Goal: Task Accomplishment & Management: Use online tool/utility

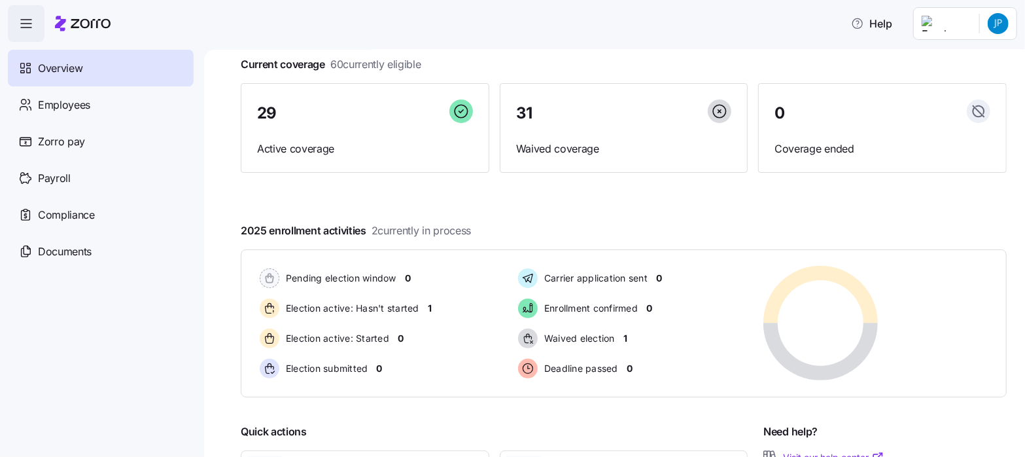
scroll to position [90, 0]
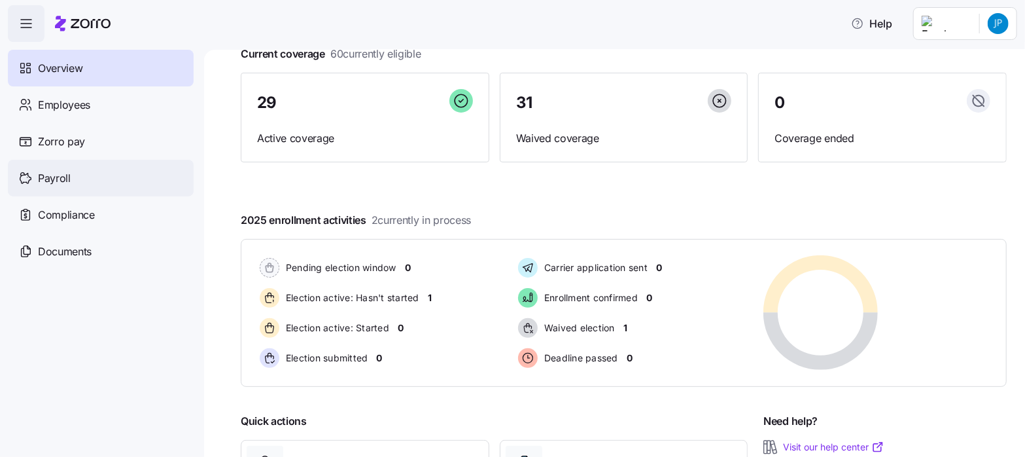
click at [55, 179] on span "Payroll" at bounding box center [54, 178] width 33 height 16
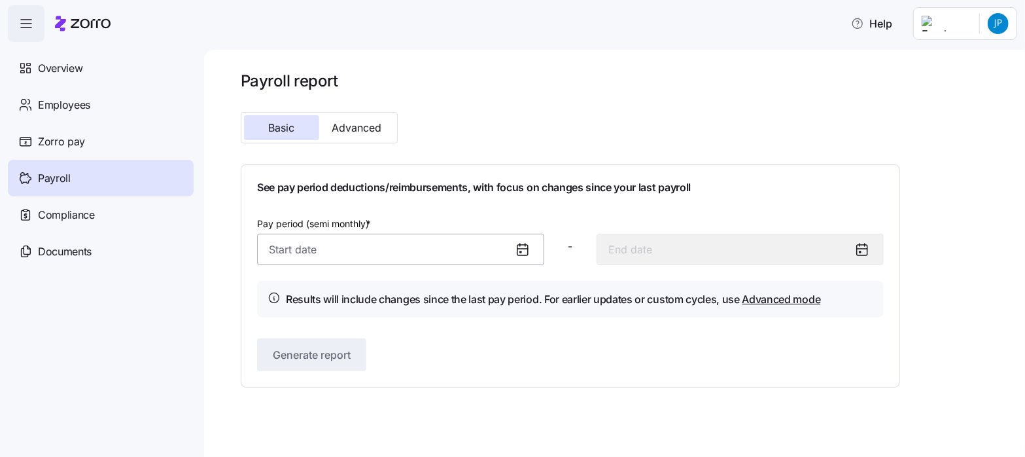
click at [281, 252] on input "Pay period (semi monthly) *" at bounding box center [400, 249] width 287 height 31
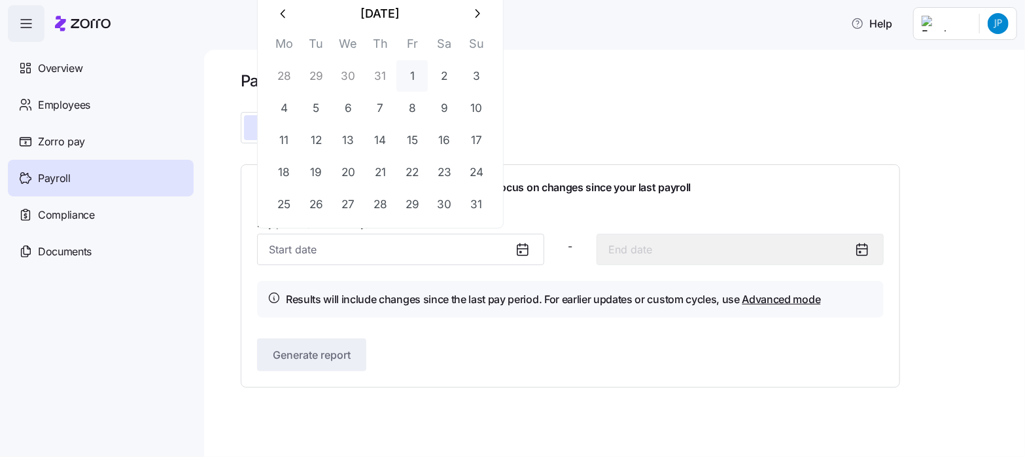
click at [406, 73] on button "1" at bounding box center [412, 75] width 31 height 31
type input "[DATE]"
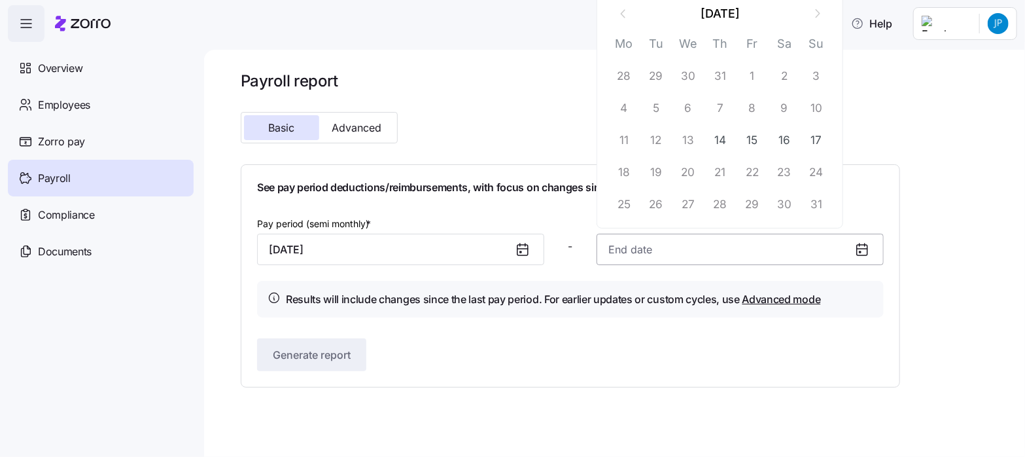
click at [622, 249] on input at bounding box center [740, 249] width 287 height 31
click at [754, 139] on button "15" at bounding box center [752, 139] width 31 height 31
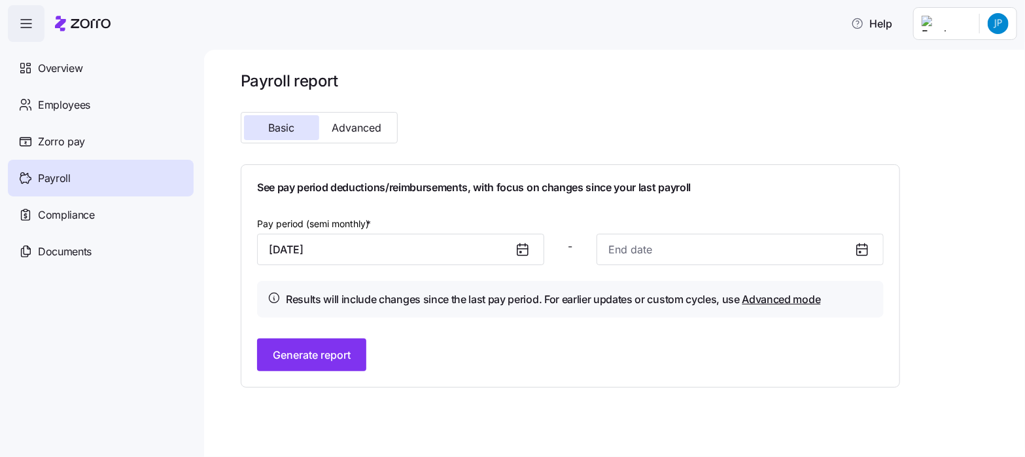
type input "[DATE]"
click at [321, 355] on span "Generate report" at bounding box center [312, 355] width 78 height 16
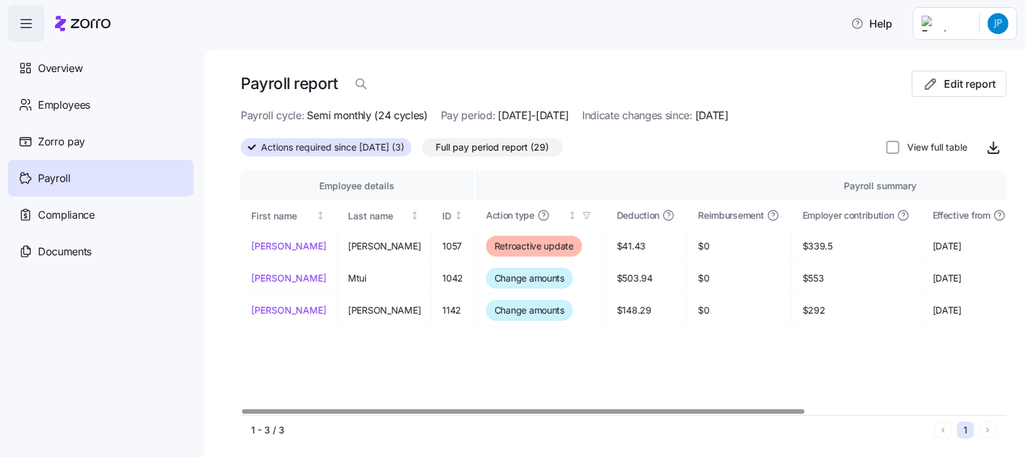
click at [367, 414] on div at bounding box center [523, 411] width 562 height 5
click at [452, 414] on div at bounding box center [523, 411] width 562 height 5
click at [986, 145] on icon "button" at bounding box center [994, 147] width 16 height 16
click at [494, 147] on span "Full pay period report (29)" at bounding box center [492, 147] width 113 height 17
click at [422, 151] on input "Full pay period report (29)" at bounding box center [422, 151] width 0 height 0
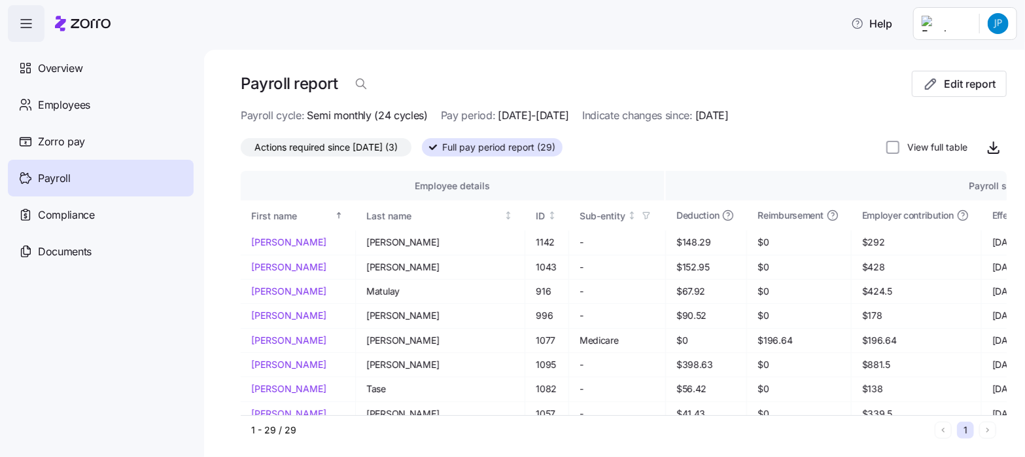
drag, startPoint x: 983, startPoint y: 151, endPoint x: 946, endPoint y: 151, distance: 36.6
click at [986, 151] on icon "button" at bounding box center [994, 147] width 16 height 16
click at [1001, 26] on html "Help Overview Employees Zorro pay Payroll Compliance Documents Payroll report E…" at bounding box center [512, 224] width 1025 height 449
click at [955, 130] on div "Log out" at bounding box center [946, 133] width 51 height 14
